Goal: Find specific page/section: Find specific page/section

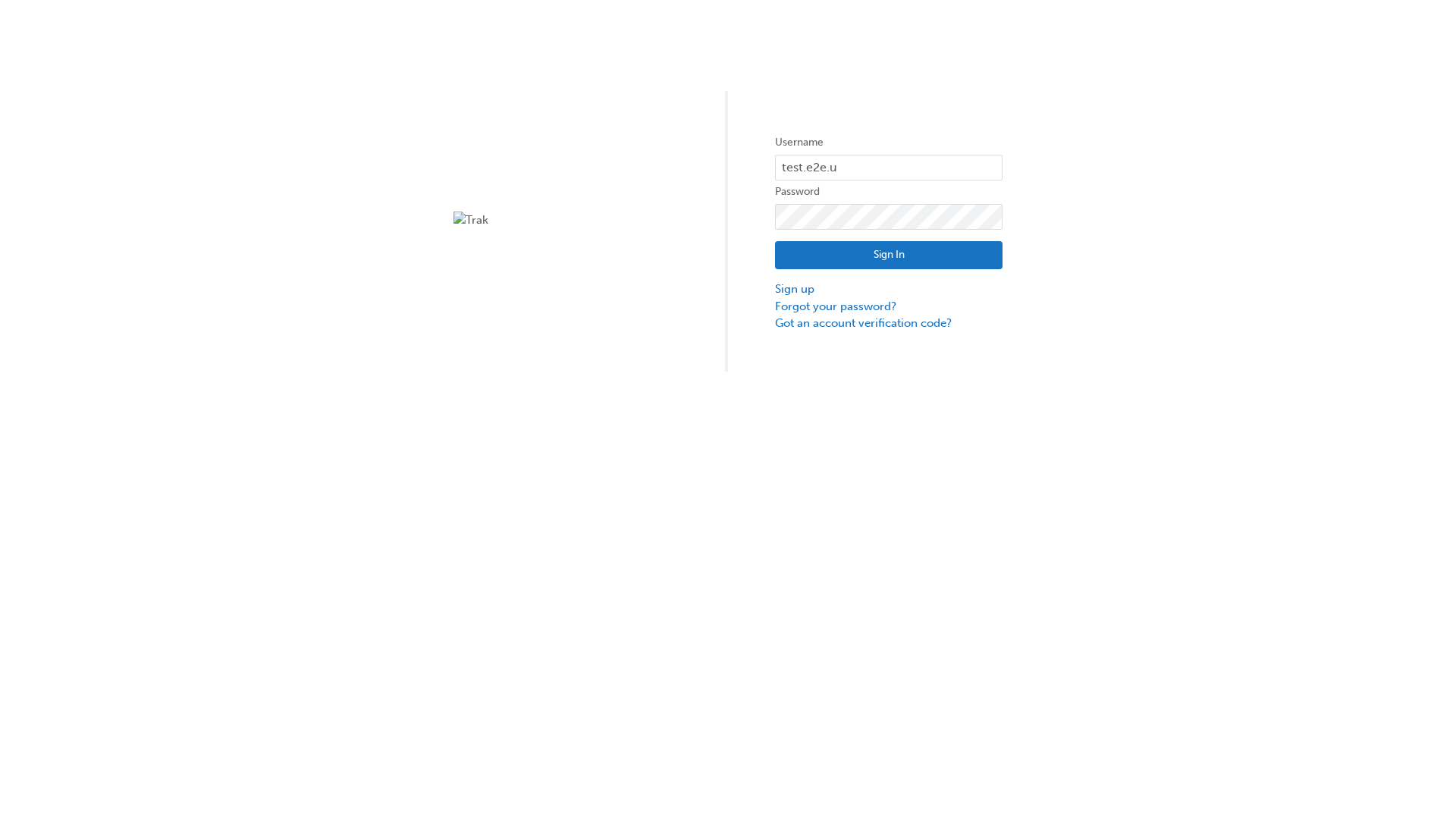
type input "test.e2e.user31"
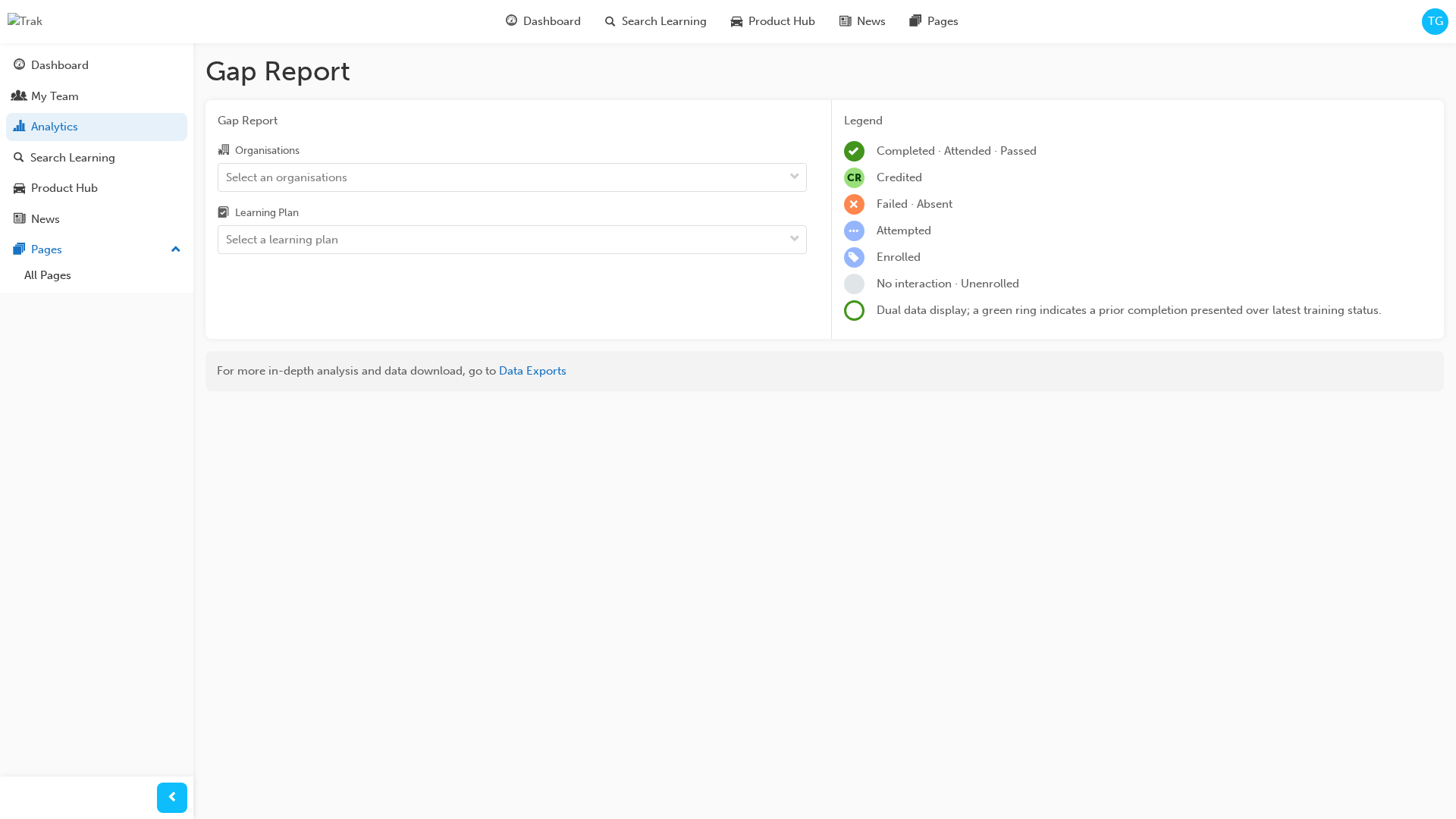
click at [228, 177] on input "Organisations Select an organisations" at bounding box center [227, 176] width 2 height 13
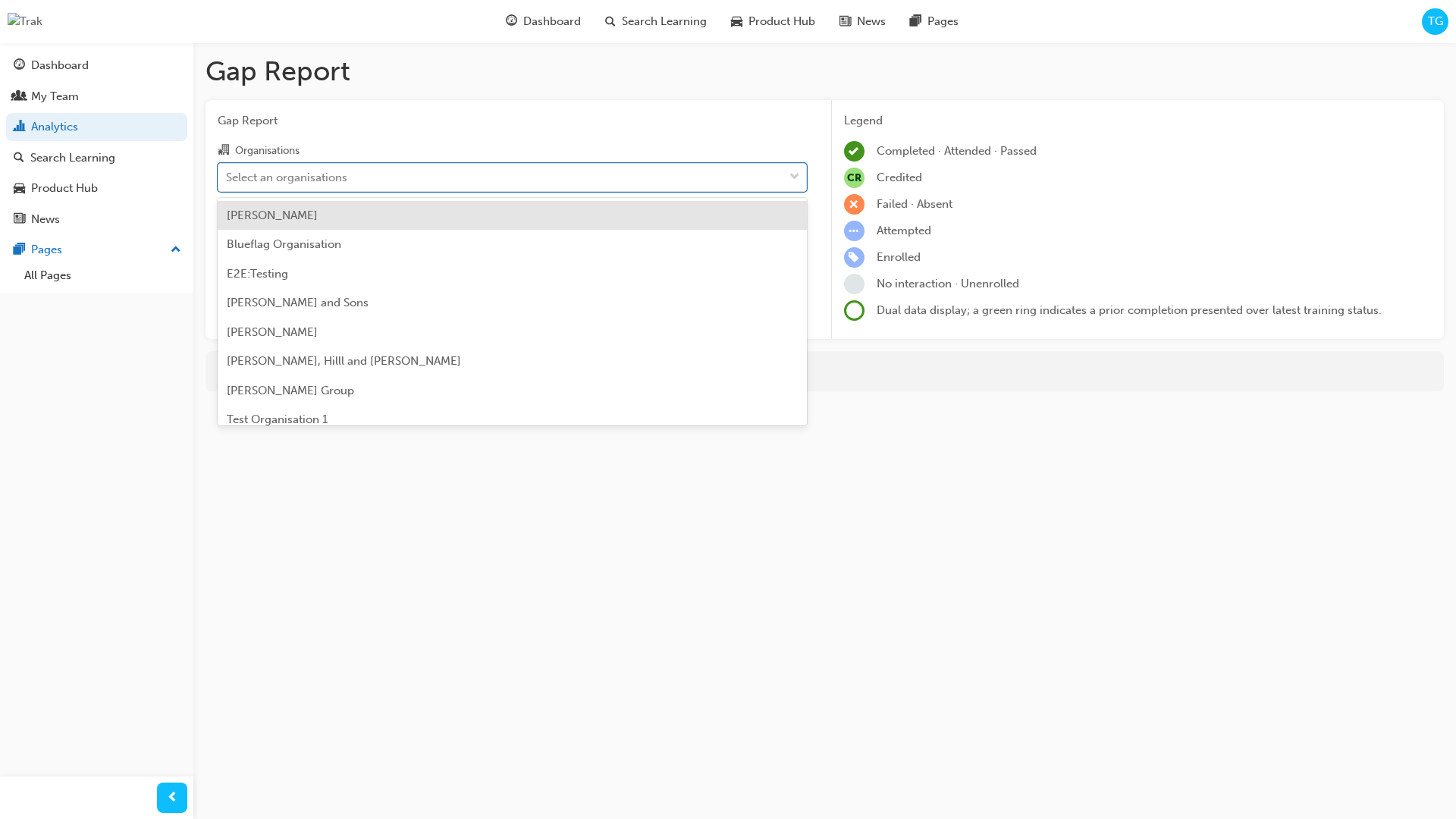
click at [228, 240] on input "Learning Plan Select a learning plan" at bounding box center [227, 239] width 2 height 13
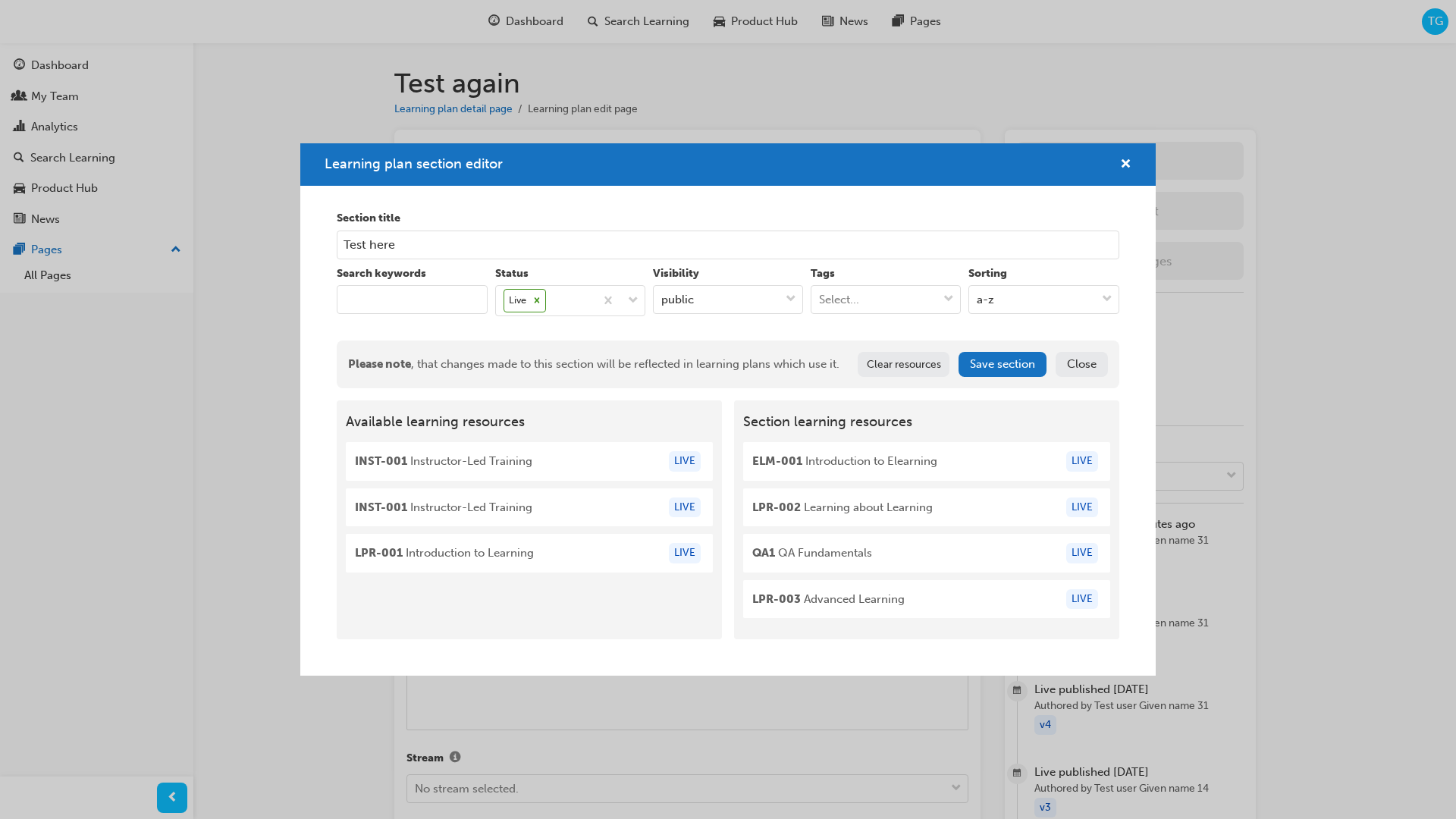
scroll to position [1604, 0]
